Goal: Find contact information: Find contact information

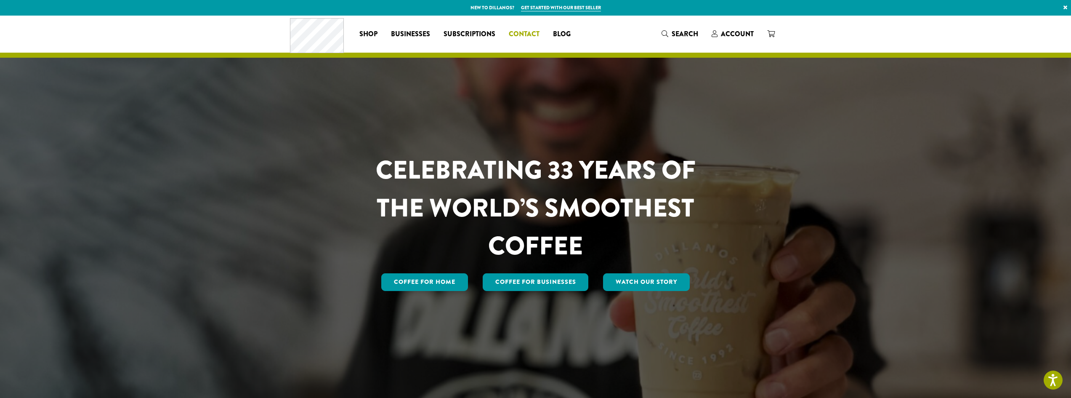
click at [526, 35] on span "Contact" at bounding box center [524, 34] width 31 height 11
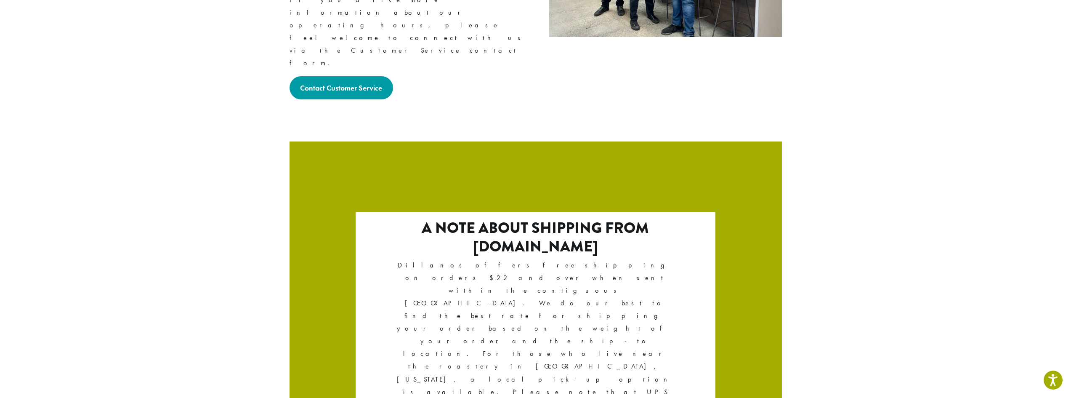
scroll to position [1381, 0]
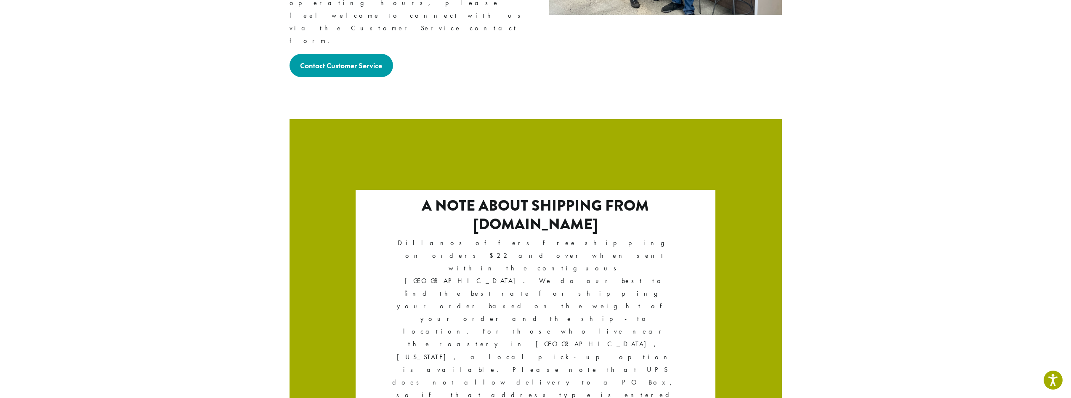
drag, startPoint x: 290, startPoint y: 319, endPoint x: 351, endPoint y: 331, distance: 62.1
copy p "1620 45th Street E Sumner, WA 98390"
